Goal: Task Accomplishment & Management: Use online tool/utility

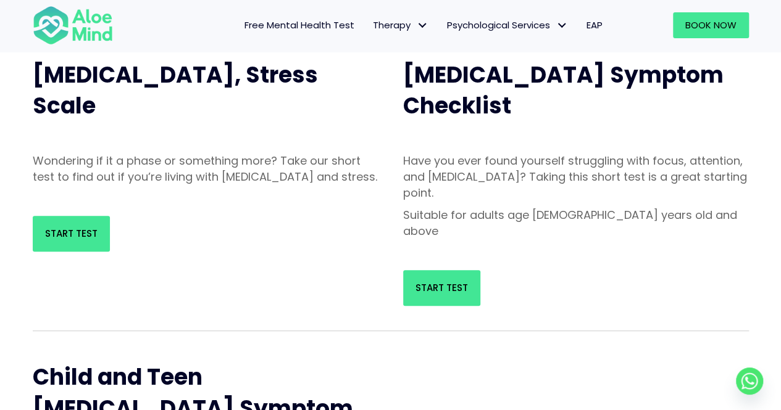
scroll to position [145, 0]
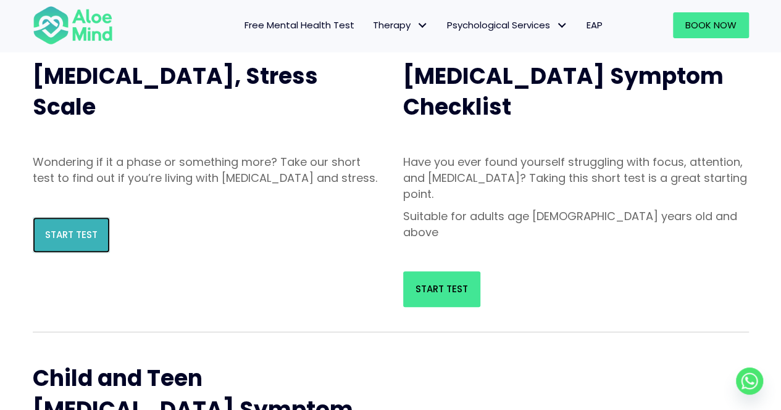
click at [75, 253] on link "Start Test" at bounding box center [71, 235] width 77 height 36
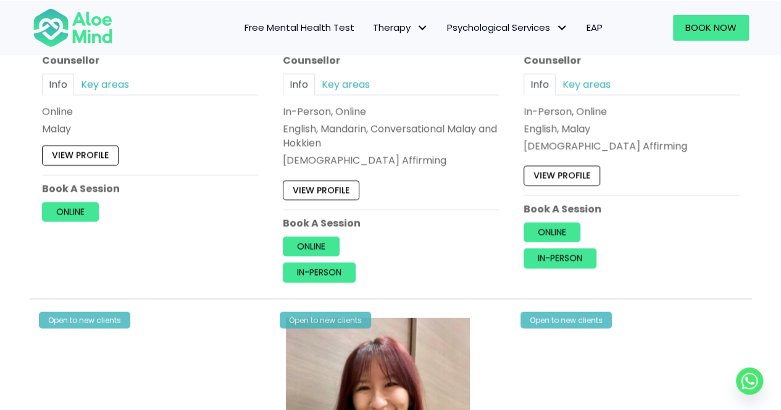
scroll to position [1310, 0]
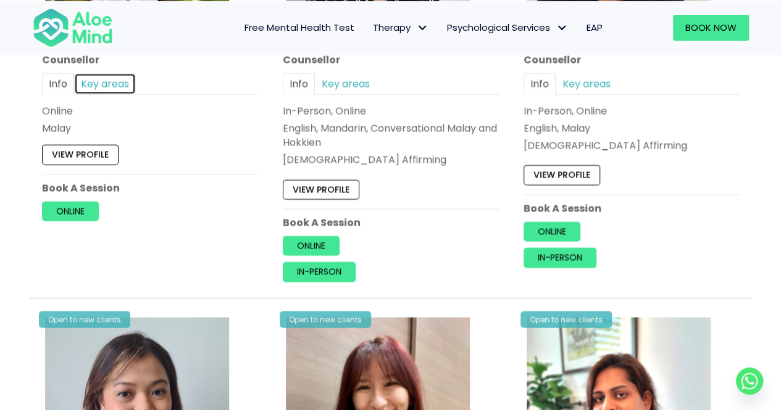
click at [117, 77] on link "Key areas" at bounding box center [105, 84] width 62 height 22
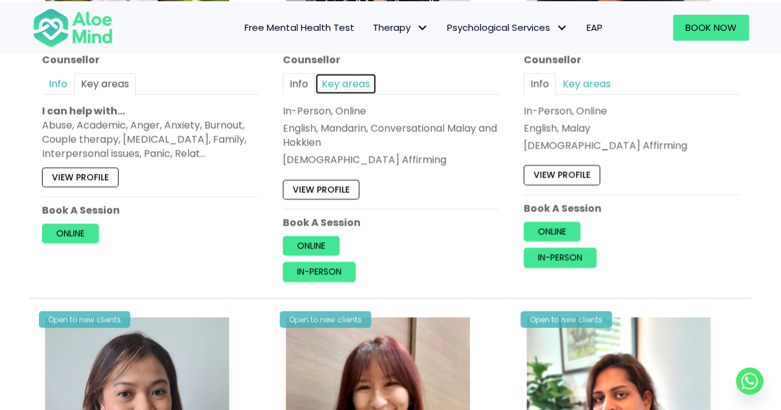
click at [357, 79] on link "Key areas" at bounding box center [346, 84] width 62 height 22
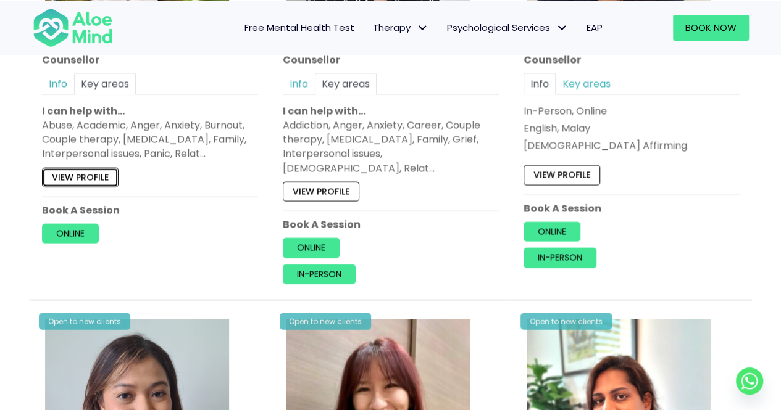
click at [88, 171] on link "View profile" at bounding box center [80, 178] width 77 height 20
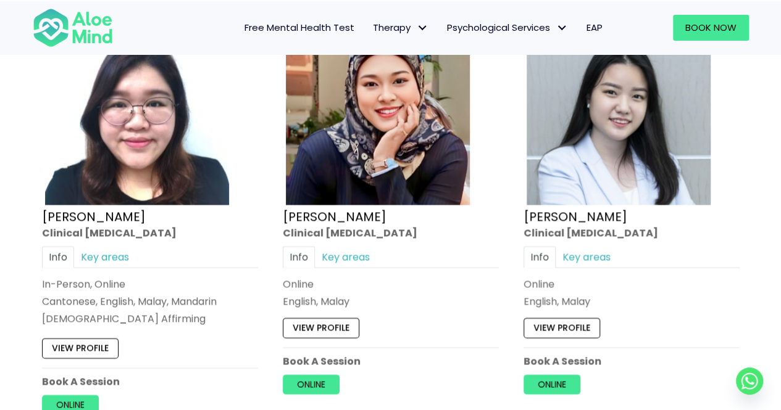
scroll to position [3429, 0]
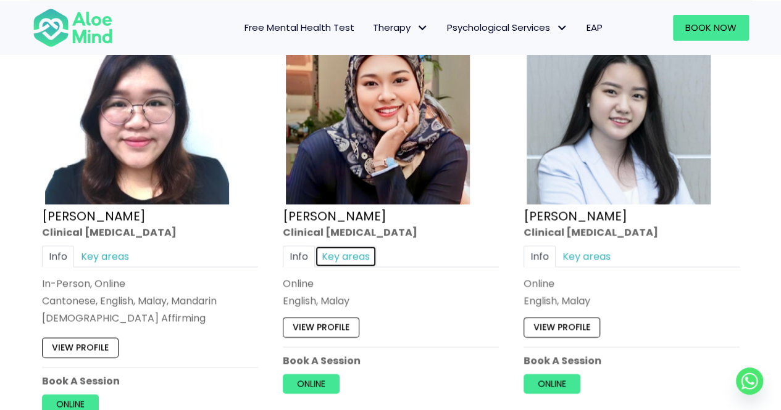
click at [338, 246] on link "Key areas" at bounding box center [346, 257] width 62 height 22
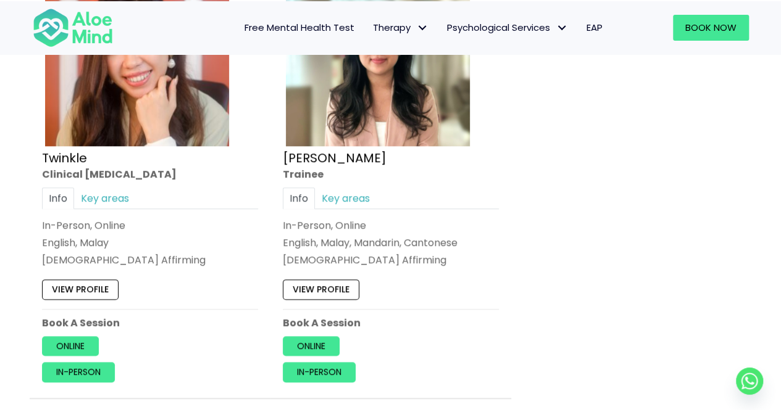
scroll to position [5322, 0]
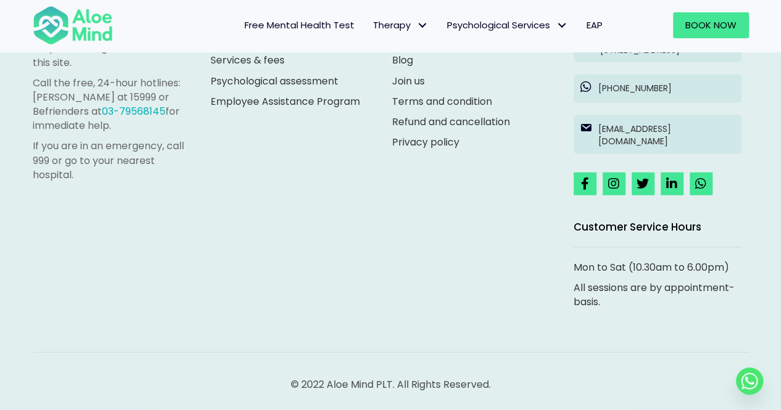
scroll to position [1188, 0]
